Goal: Information Seeking & Learning: Check status

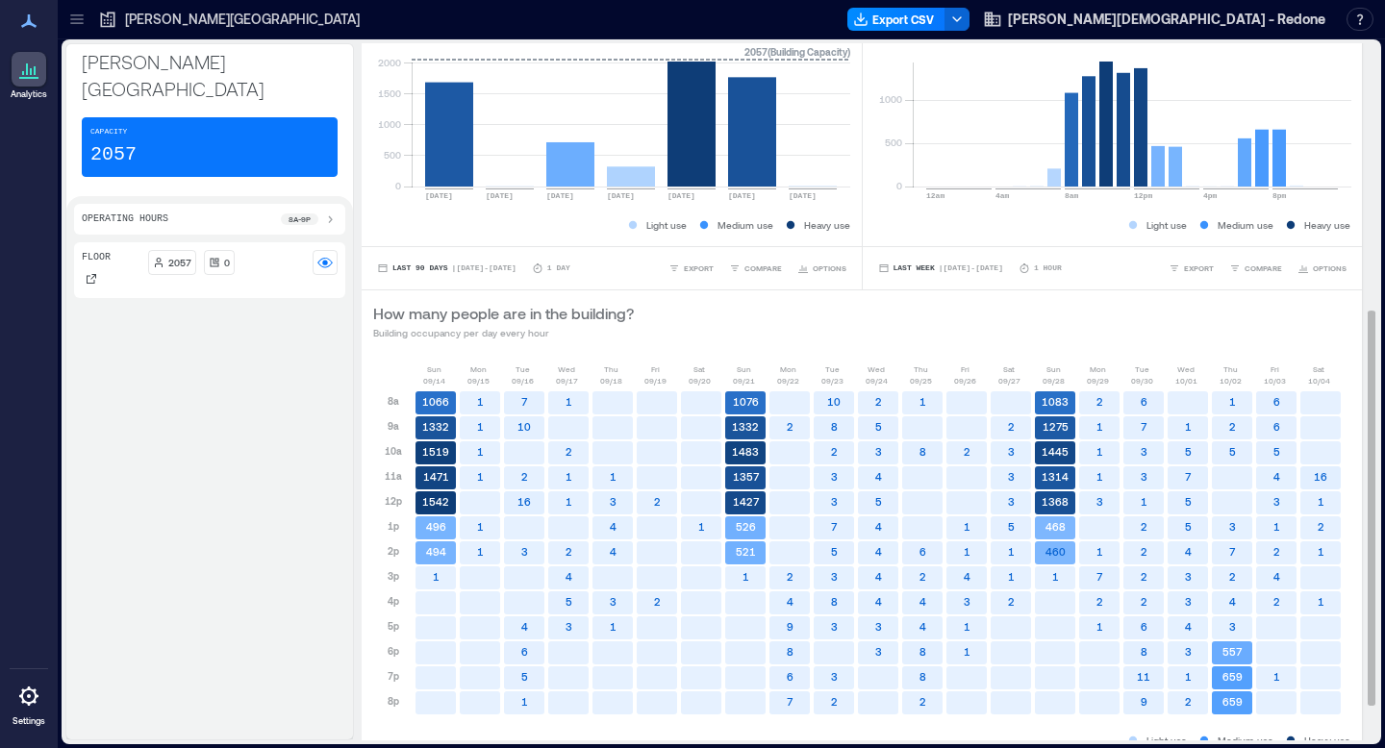
scroll to position [533, 0]
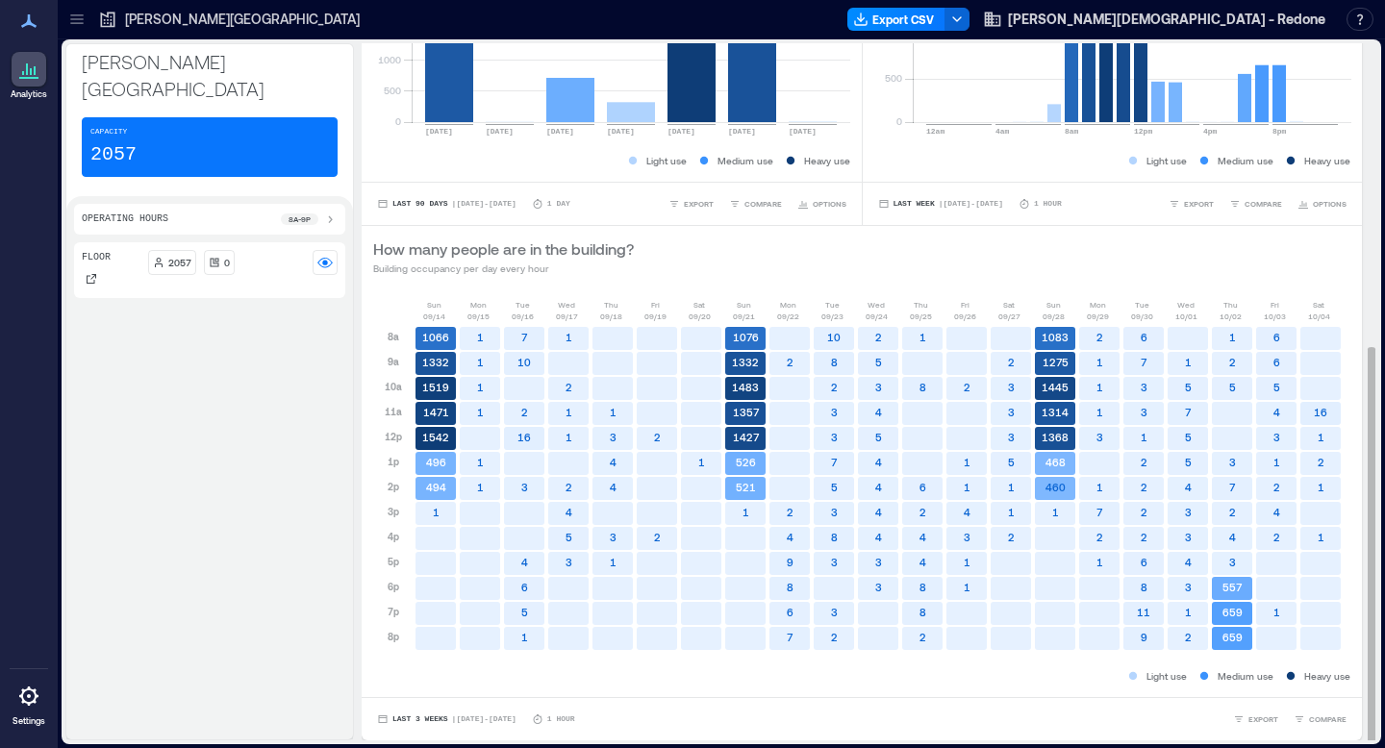
click at [1233, 641] on text "659" at bounding box center [1233, 637] width 20 height 13
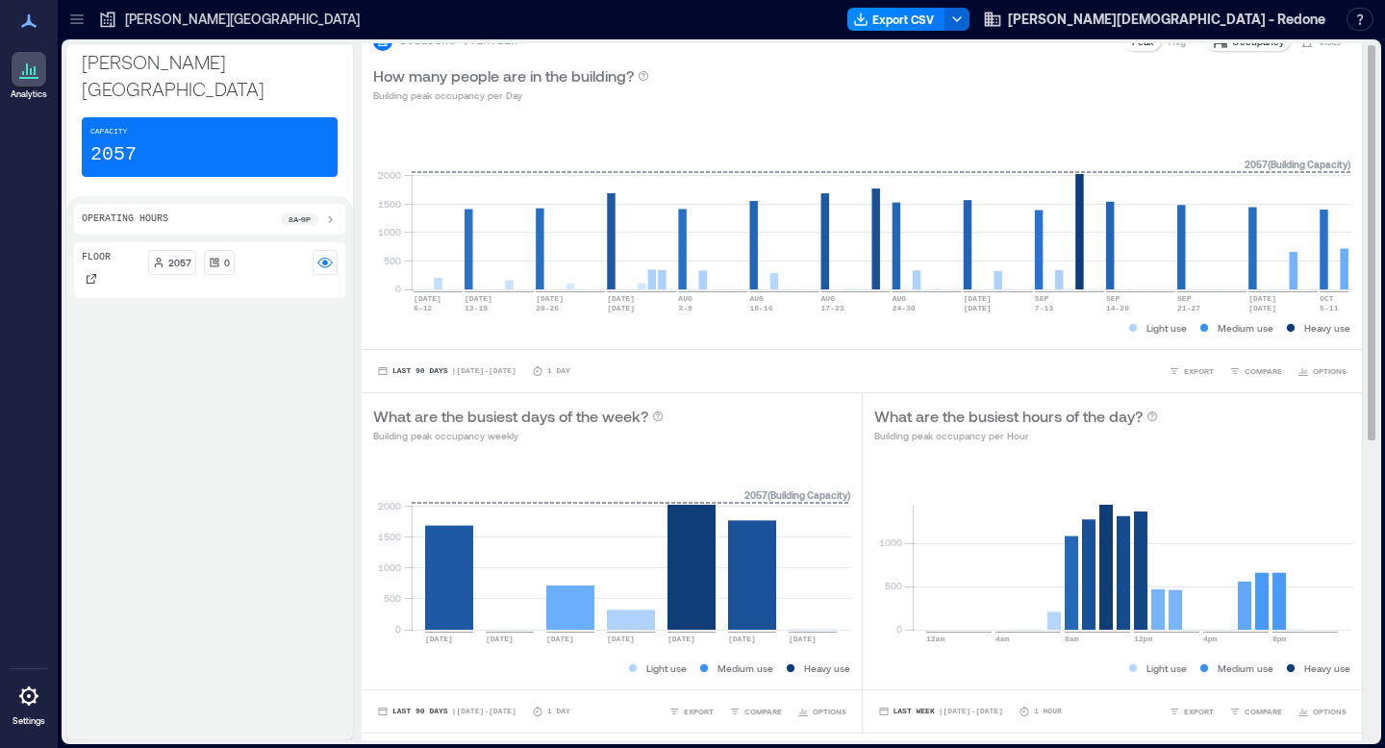
scroll to position [0, 0]
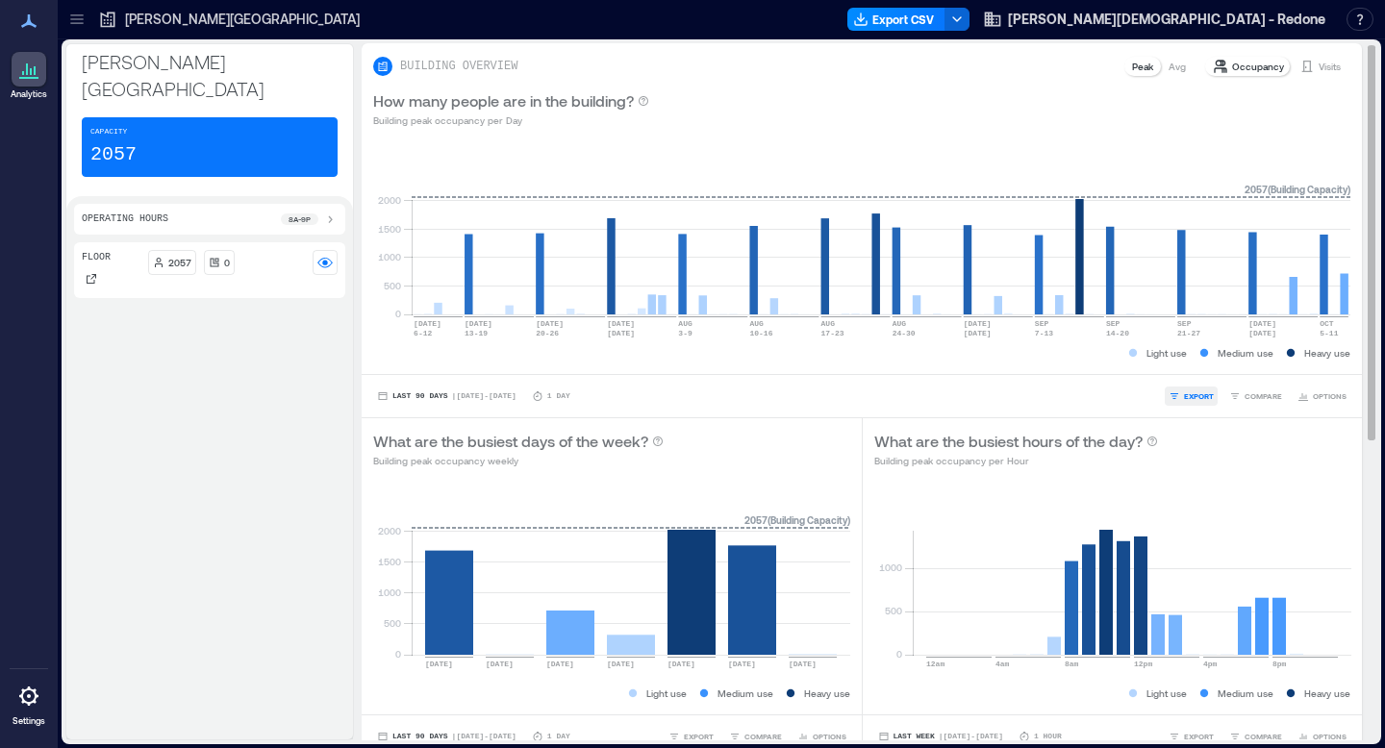
click at [1197, 398] on span "EXPORT" at bounding box center [1199, 397] width 30 height 12
click at [1266, 397] on span "COMPARE" at bounding box center [1264, 397] width 38 height 12
click at [1082, 390] on div "Last 90 Days | [DATE] - [DATE] 1 Day EXPORT COMPARE FLOORS Floor OPTIONS" at bounding box center [861, 396] width 977 height 19
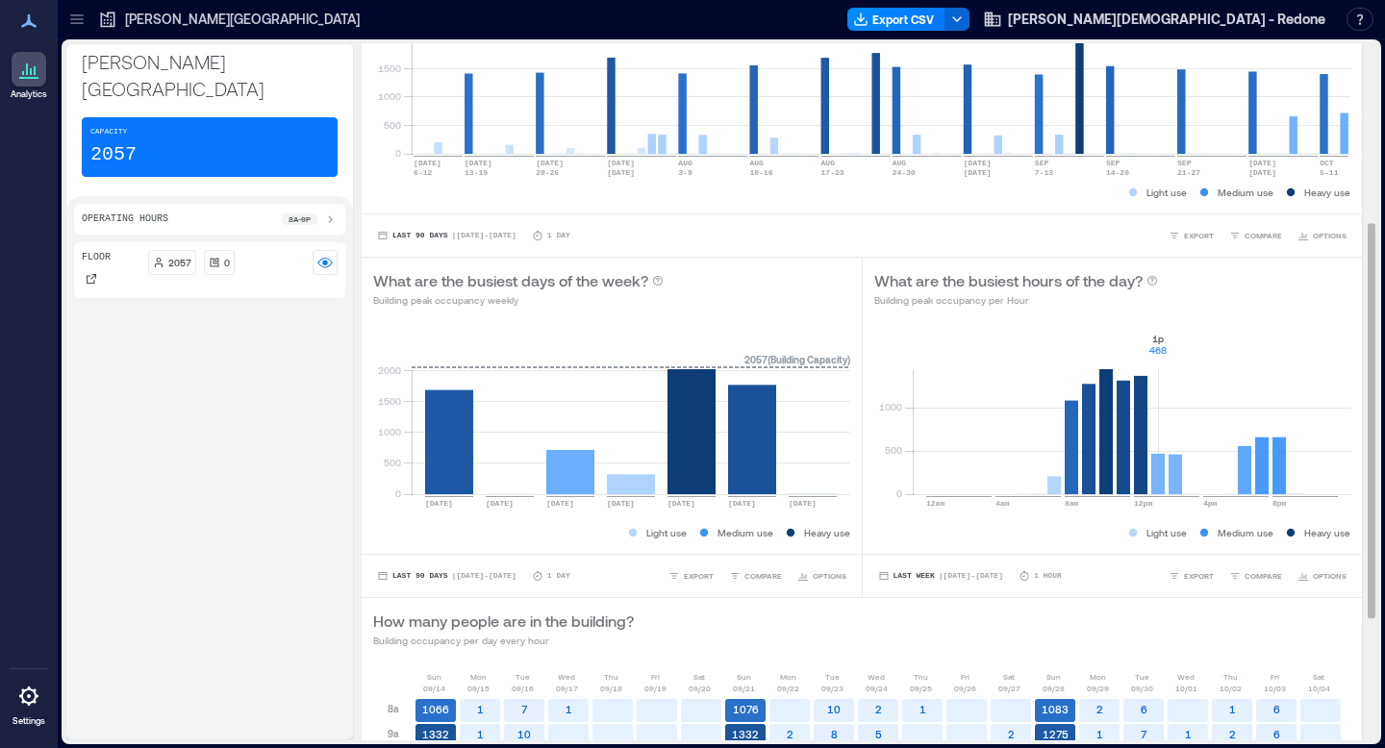
scroll to position [533, 0]
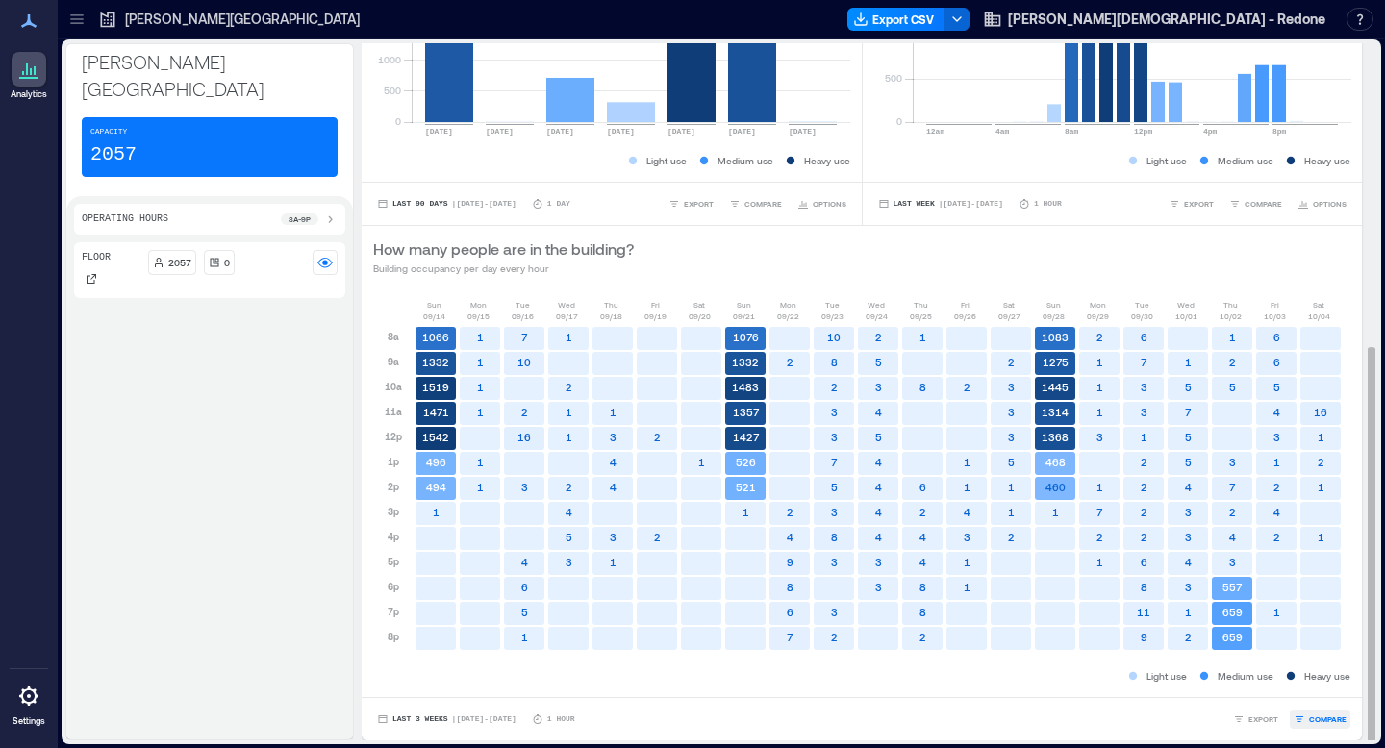
click at [1318, 722] on span "COMPARE" at bounding box center [1328, 720] width 38 height 12
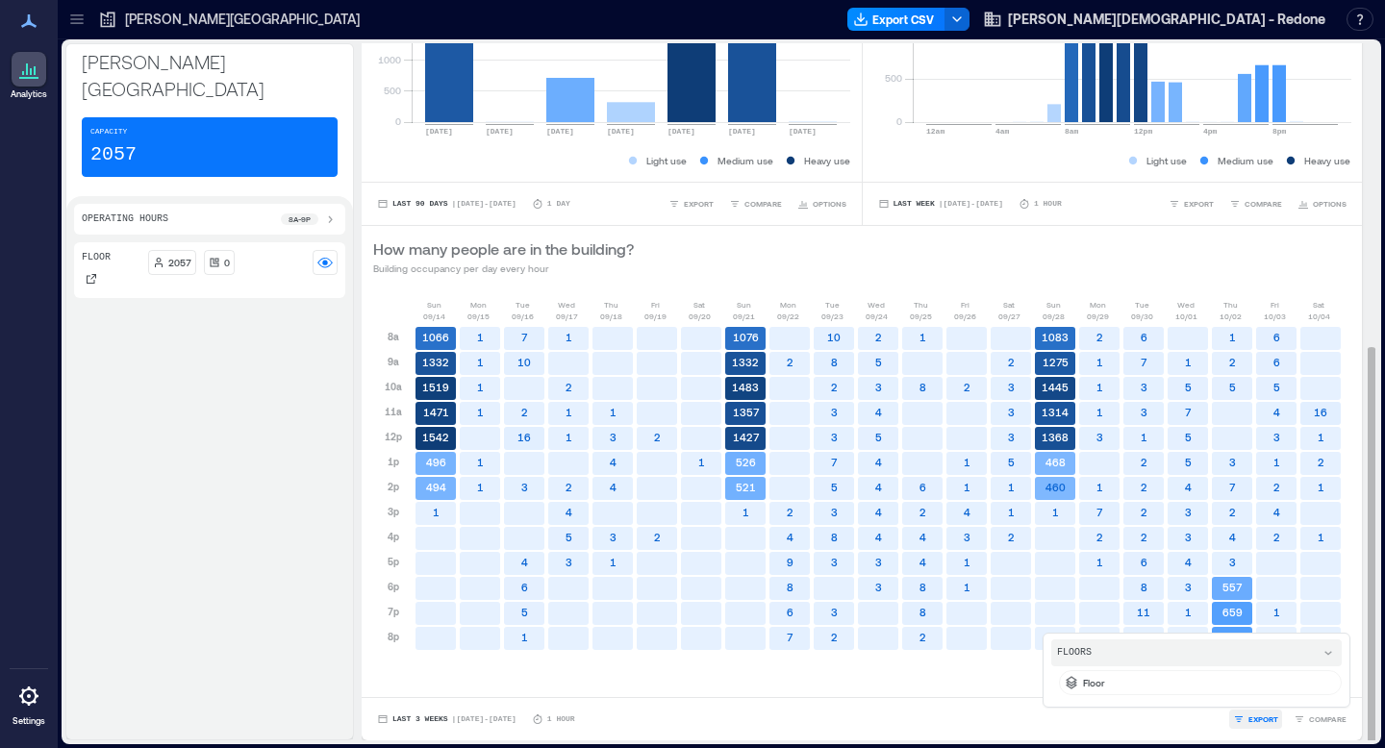
click at [1249, 727] on button "EXPORT" at bounding box center [1255, 719] width 53 height 19
click at [1146, 720] on div "Last 3 Weeks | [DATE] - [DATE] 1 Hour EXPORT IMAGE CSV COMPARE" at bounding box center [861, 719] width 977 height 19
click at [1233, 585] on text "557" at bounding box center [1233, 587] width 20 height 13
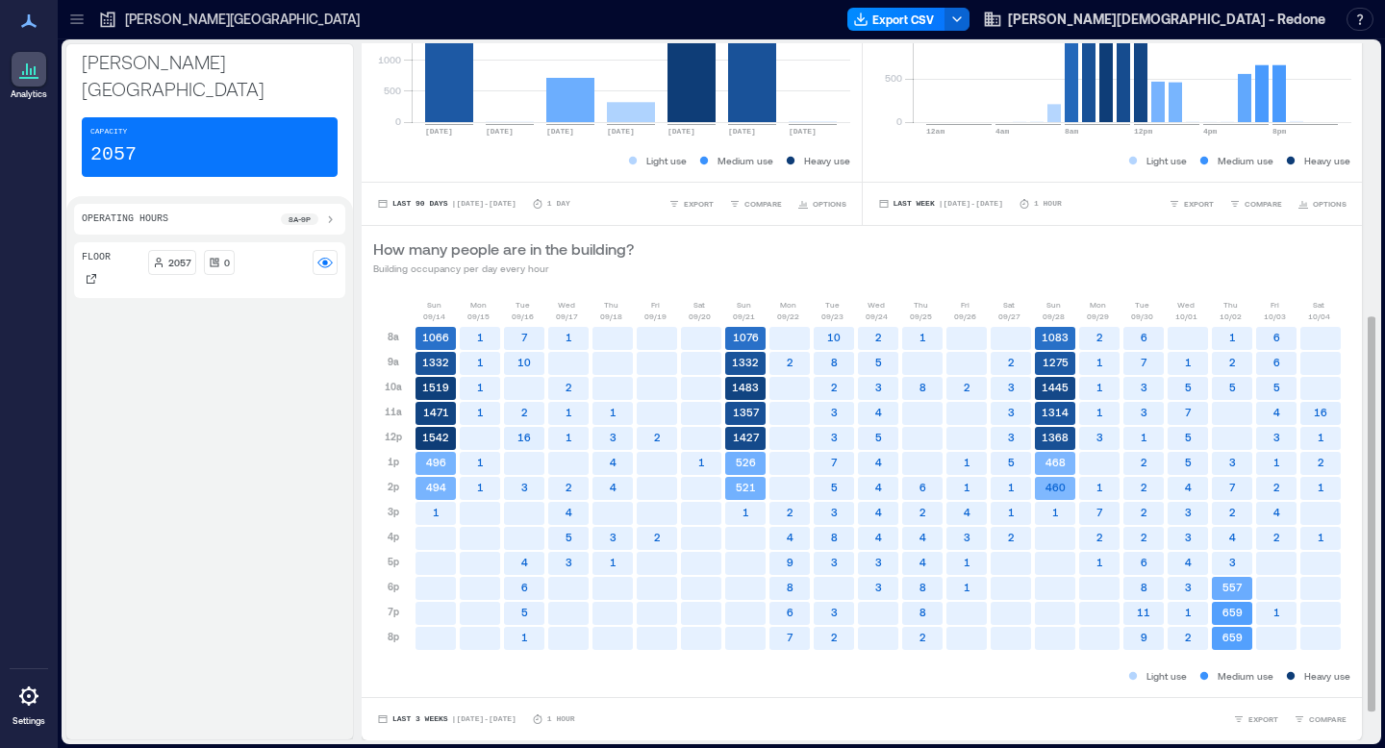
scroll to position [0, 0]
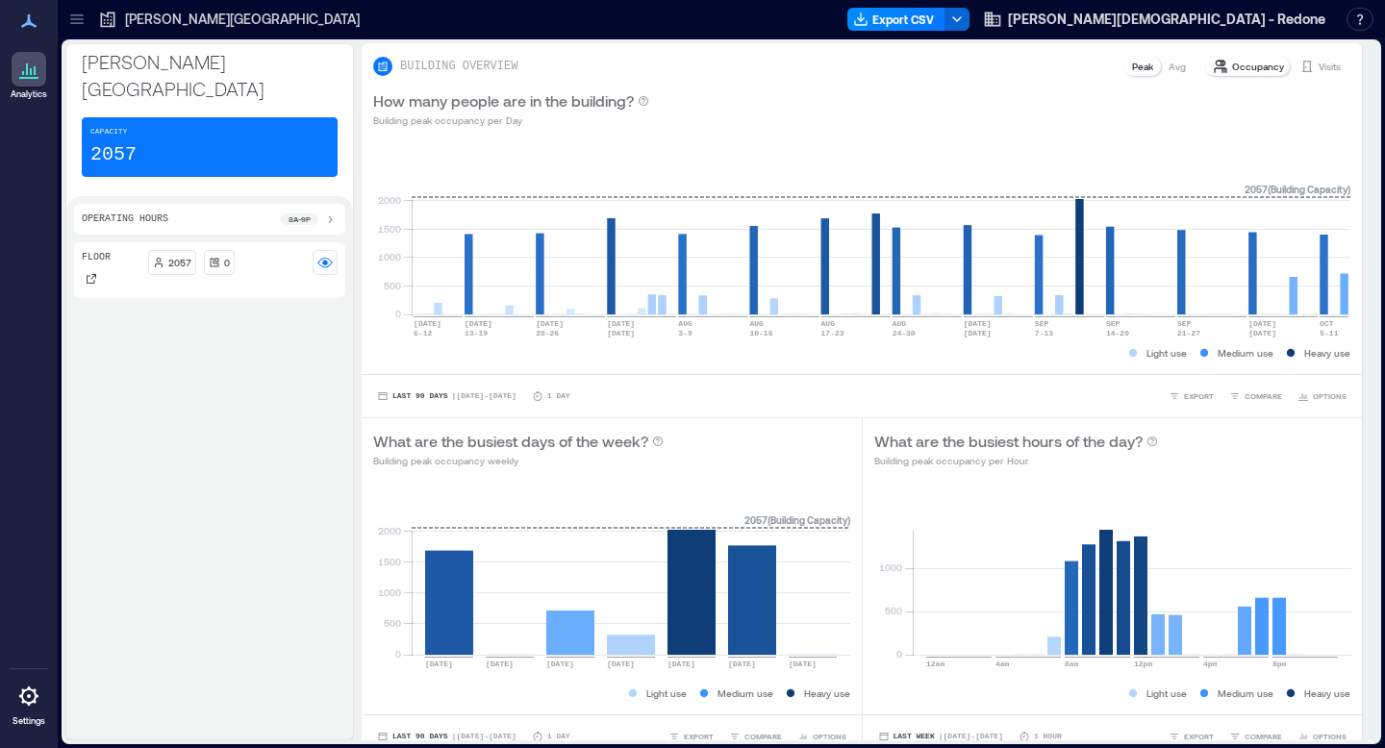
click at [331, 212] on icon at bounding box center [329, 219] width 15 height 15
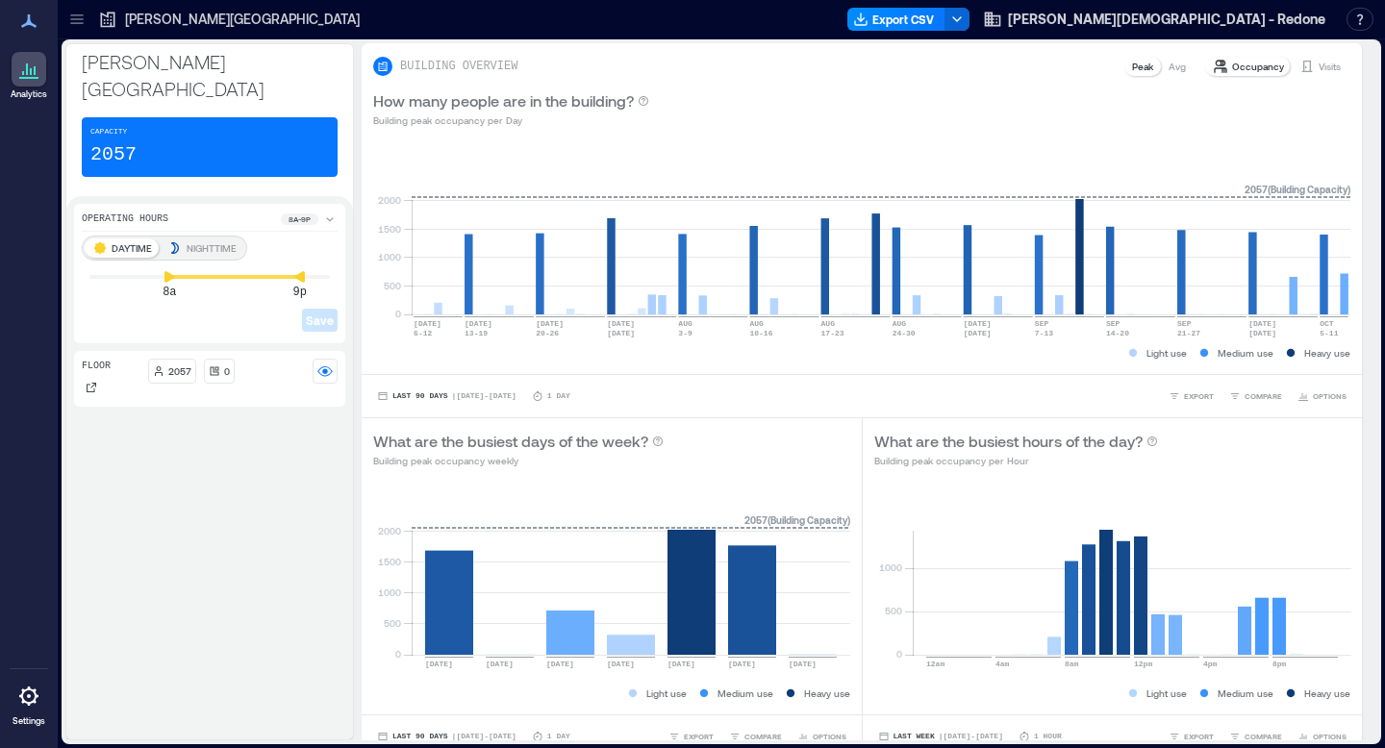
click at [271, 408] on div "Floor 2057 0" at bounding box center [209, 541] width 271 height 381
click at [333, 212] on icon at bounding box center [329, 219] width 15 height 15
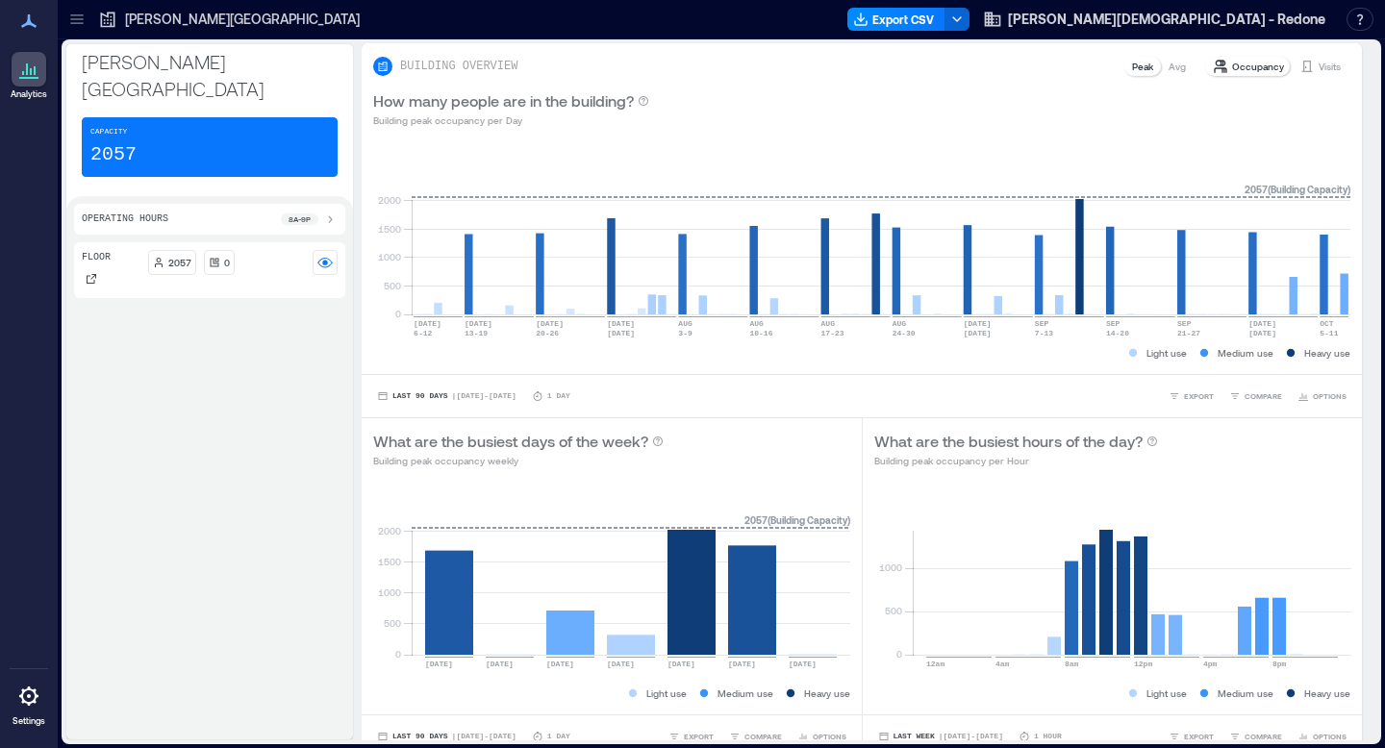
click at [89, 31] on div at bounding box center [77, 19] width 31 height 31
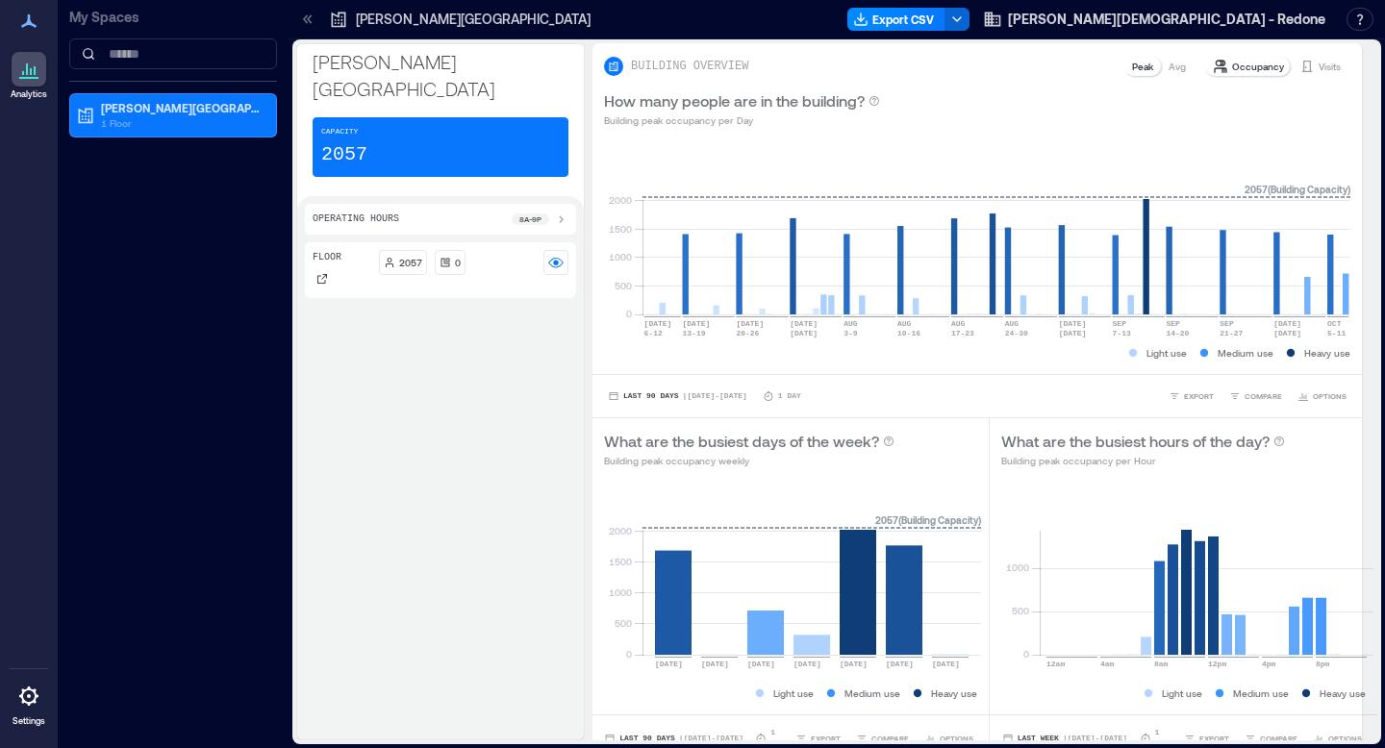
click at [306, 20] on icon at bounding box center [307, 19] width 19 height 19
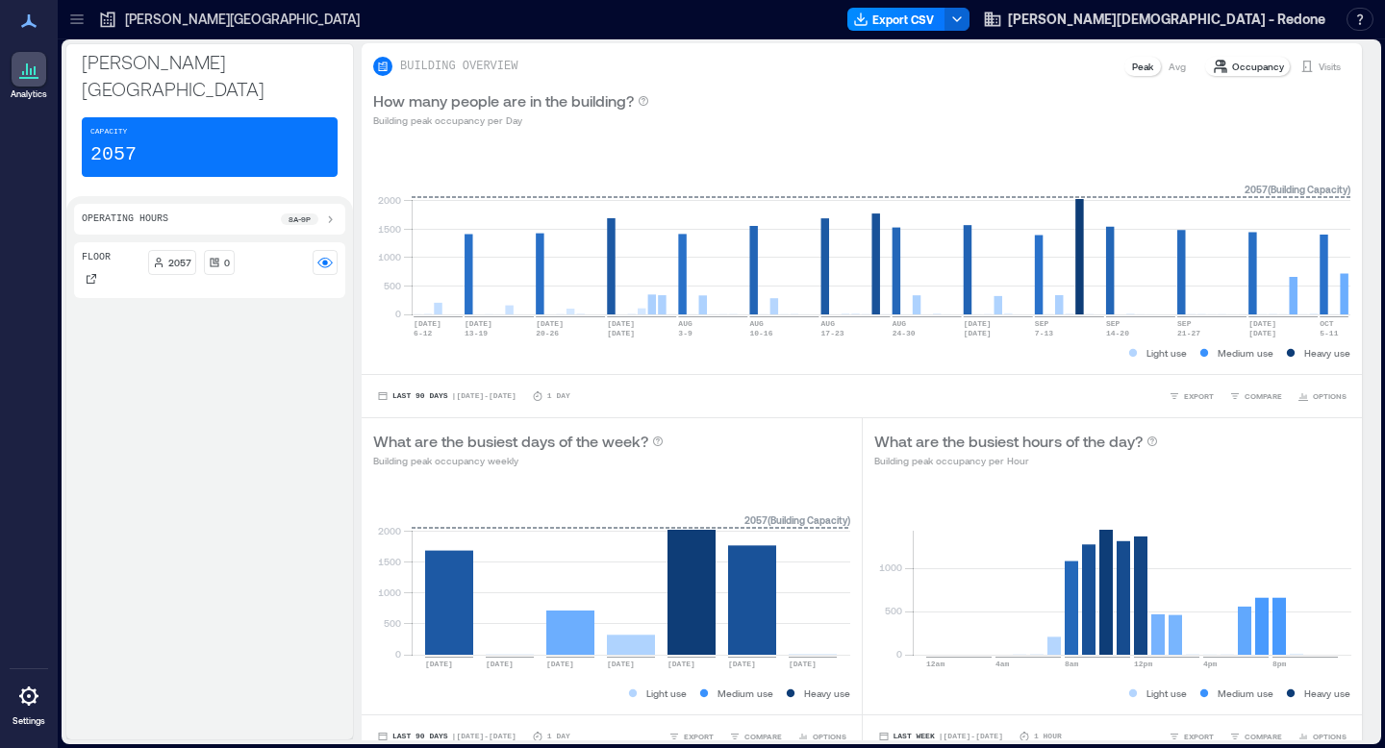
click at [29, 70] on icon at bounding box center [28, 69] width 23 height 23
click at [77, 21] on icon at bounding box center [76, 19] width 19 height 19
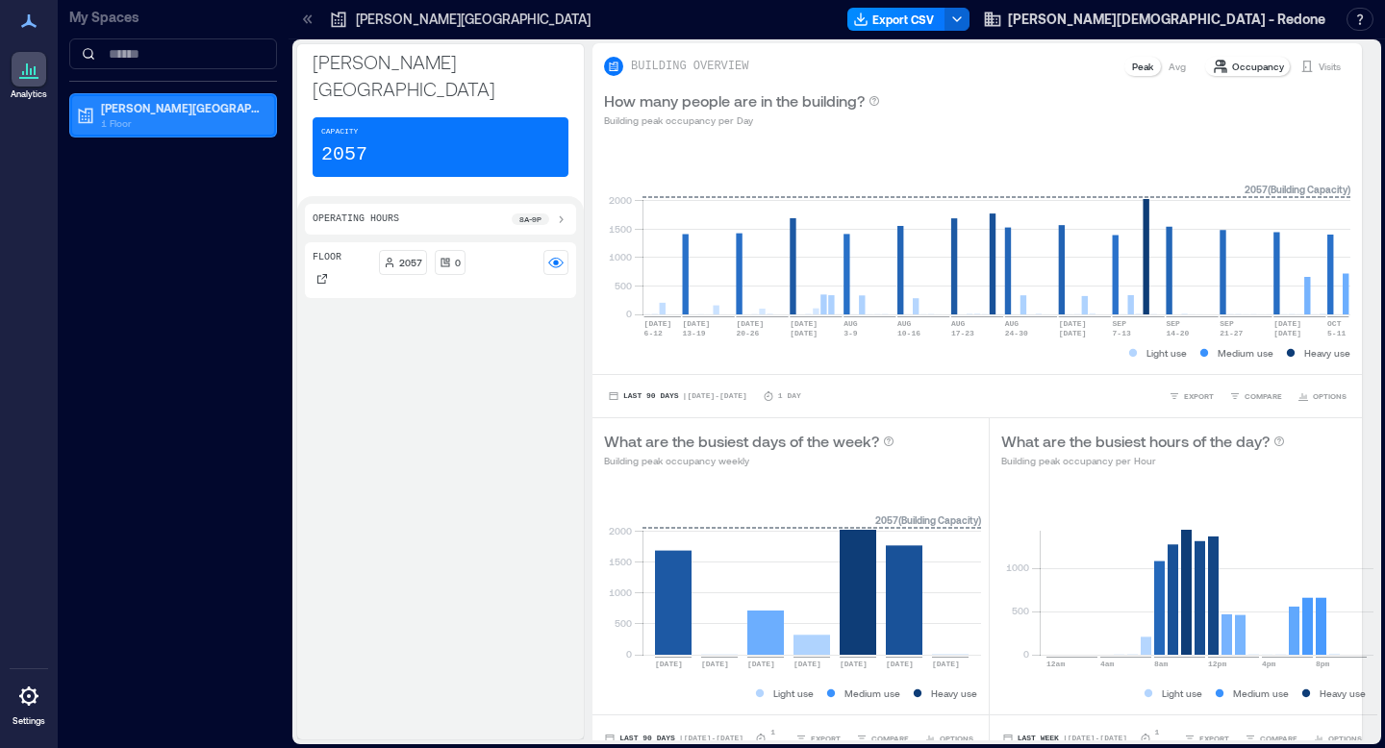
click at [209, 123] on p "1 Floor" at bounding box center [182, 122] width 162 height 15
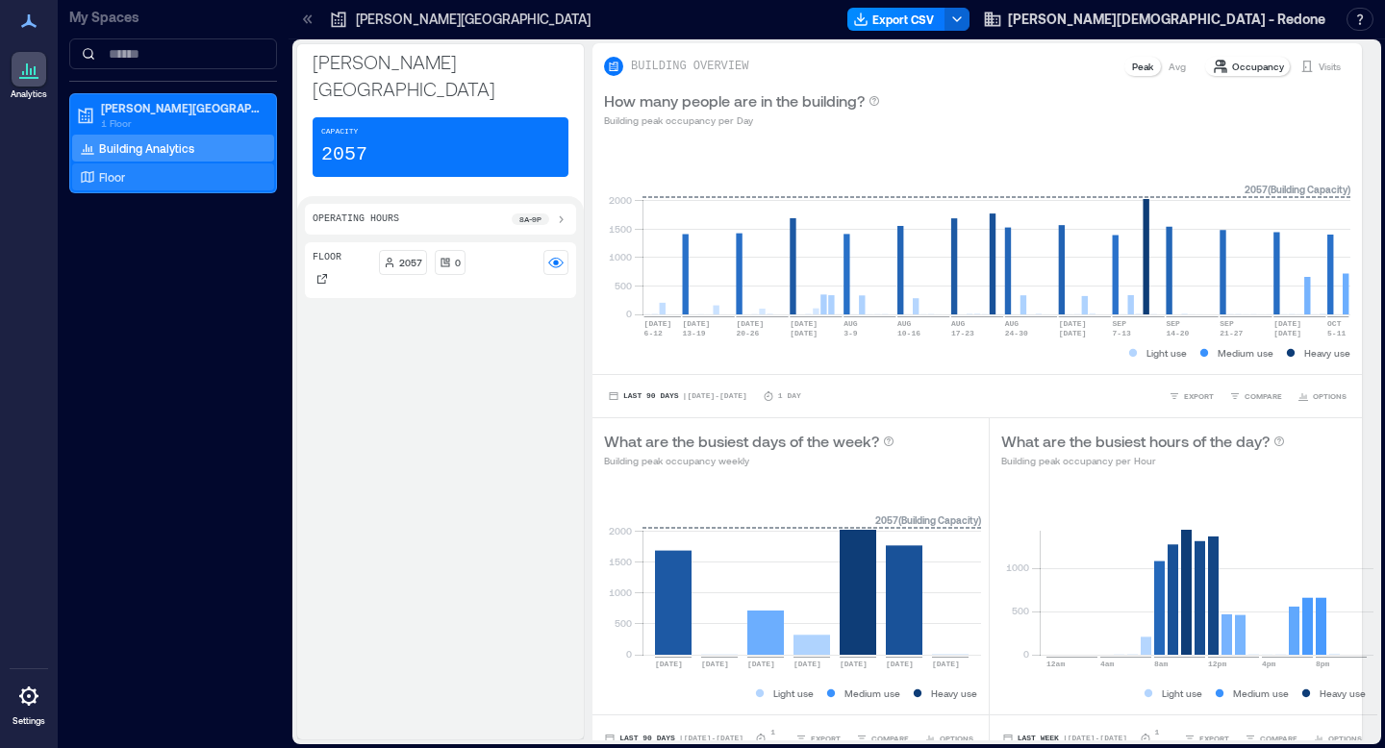
click at [197, 179] on div "Floor" at bounding box center [169, 176] width 187 height 19
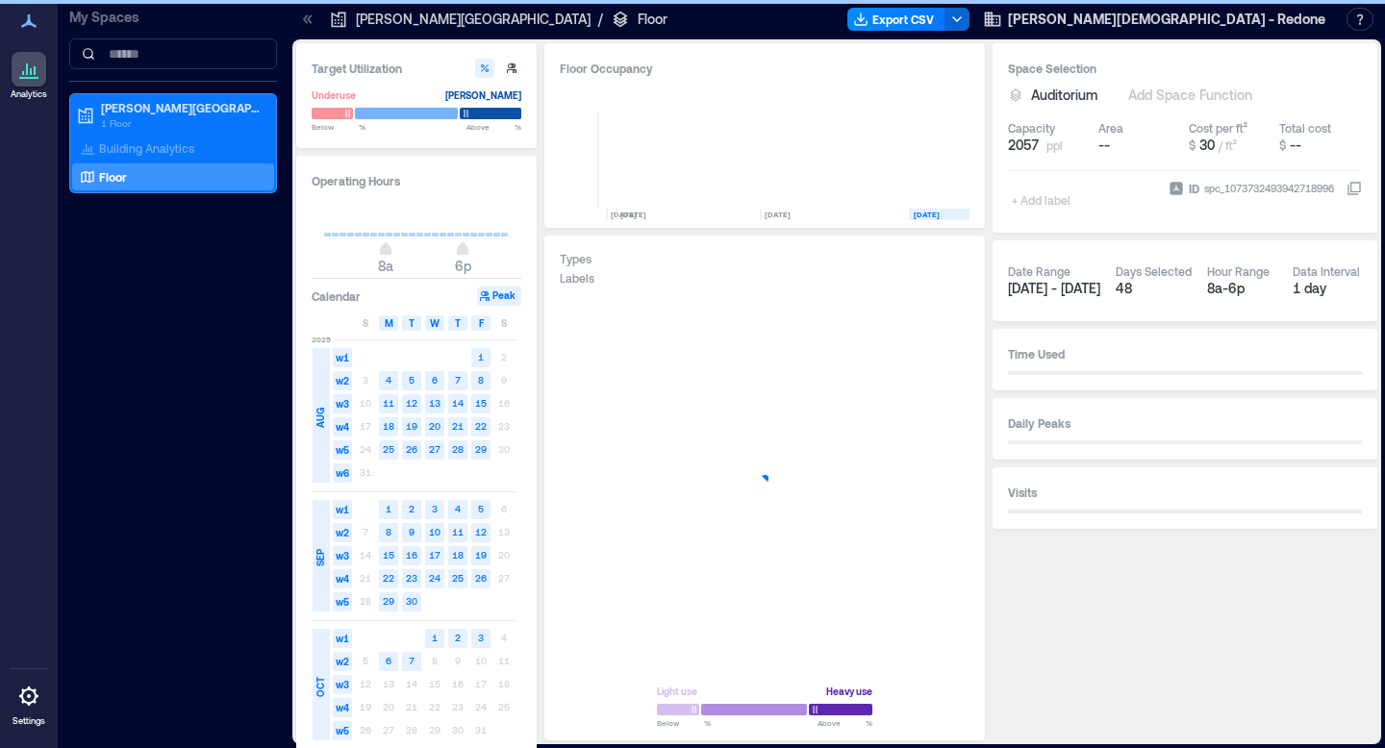
scroll to position [0, 271]
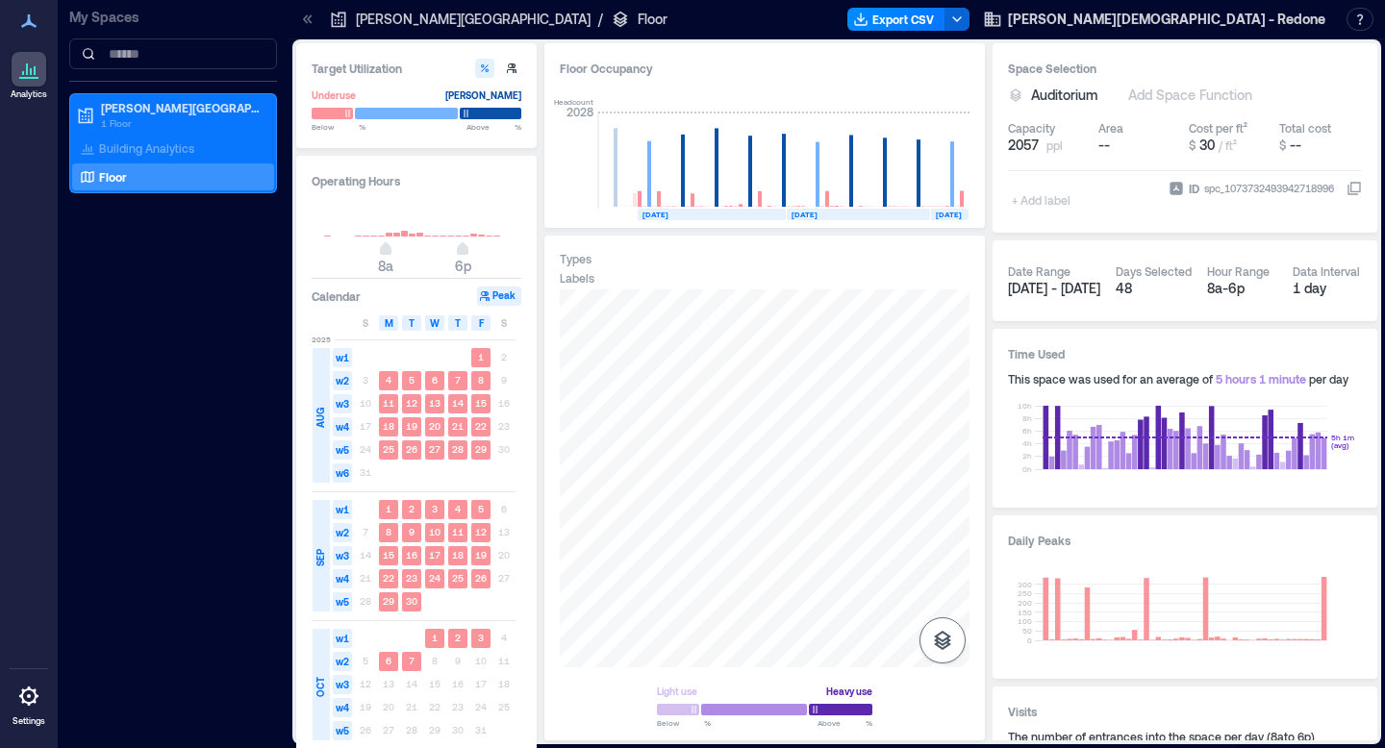
click at [959, 635] on button "button" at bounding box center [943, 641] width 46 height 46
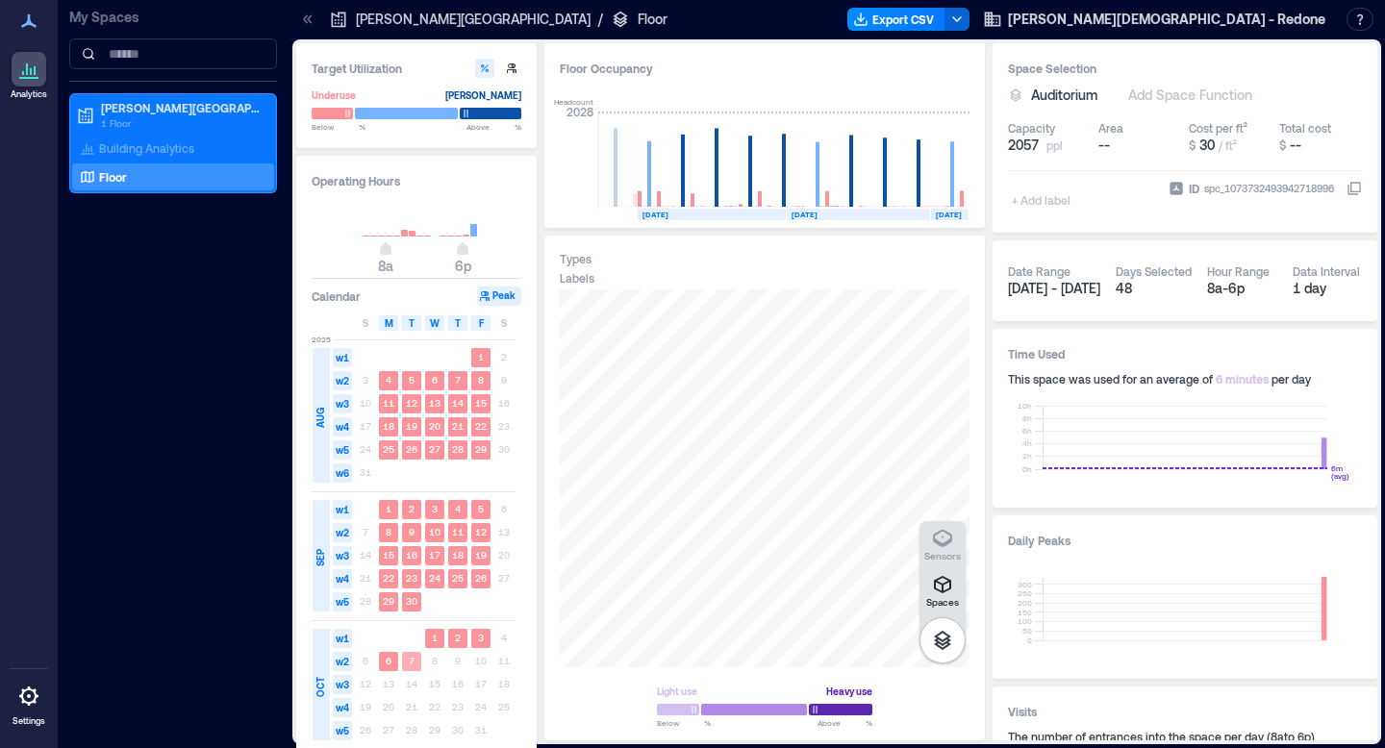
click at [415, 662] on rect at bounding box center [411, 661] width 19 height 19
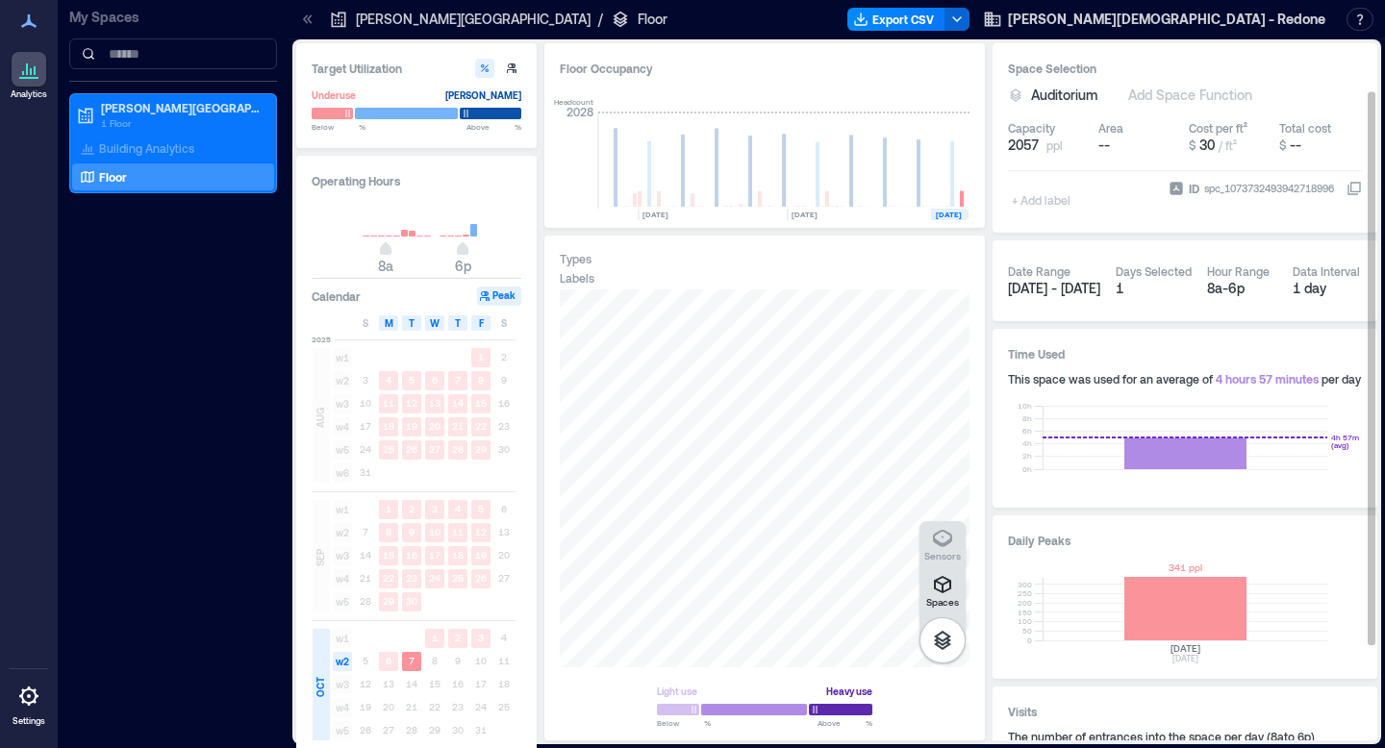
scroll to position [181, 0]
